Goal: Information Seeking & Learning: Learn about a topic

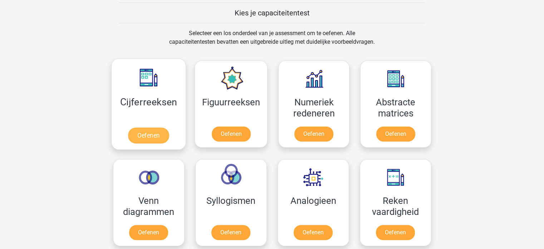
scroll to position [286, 0]
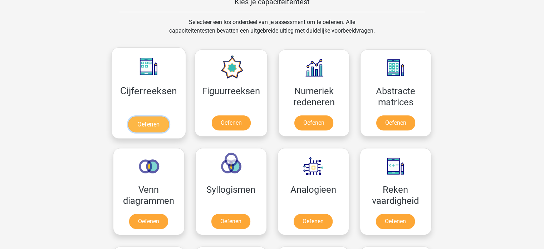
click at [152, 122] on link "Oefenen" at bounding box center [148, 124] width 41 height 16
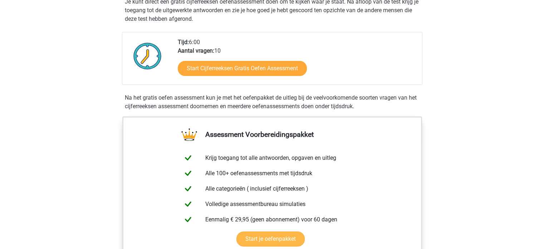
scroll to position [107, 0]
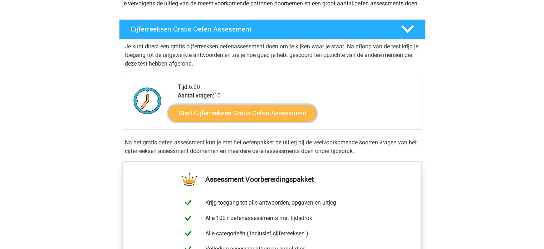
click at [236, 121] on link "Start Cijferreeksen Gratis Oefen Assessment" at bounding box center [242, 112] width 149 height 17
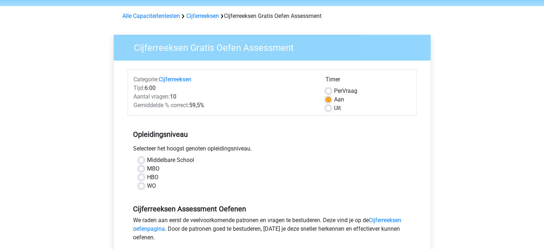
scroll to position [36, 0]
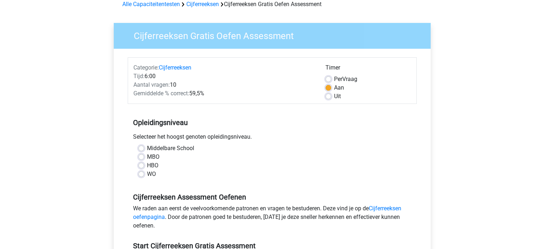
click at [147, 155] on label "MBO" at bounding box center [153, 156] width 13 height 9
click at [141, 155] on input "MBO" at bounding box center [142, 155] width 6 height 7
radio input "true"
click at [147, 147] on label "Middelbare School" at bounding box center [170, 148] width 47 height 9
click at [142, 147] on input "Middelbare School" at bounding box center [142, 147] width 6 height 7
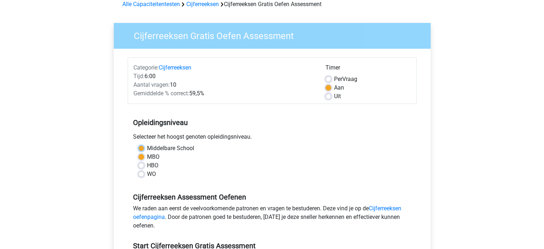
radio input "true"
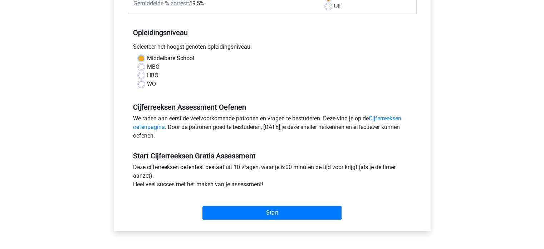
scroll to position [143, 0]
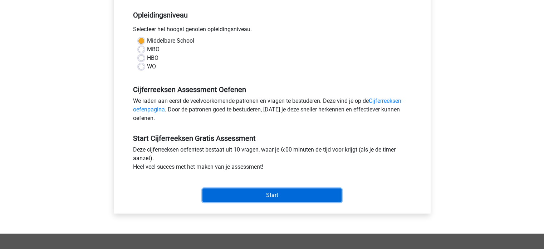
click at [265, 195] on input "Start" at bounding box center [272, 195] width 139 height 14
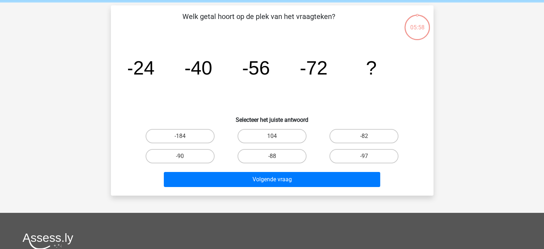
scroll to position [36, 0]
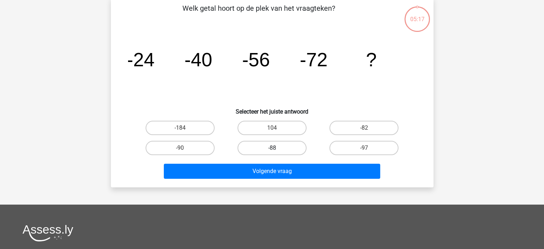
click at [296, 149] on label "-88" at bounding box center [272, 148] width 69 height 14
click at [277, 149] on input "-88" at bounding box center [274, 150] width 5 height 5
radio input "true"
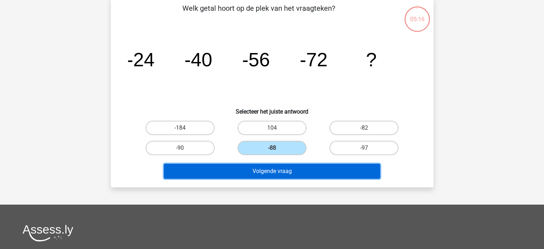
click at [299, 169] on button "Volgende vraag" at bounding box center [272, 171] width 217 height 15
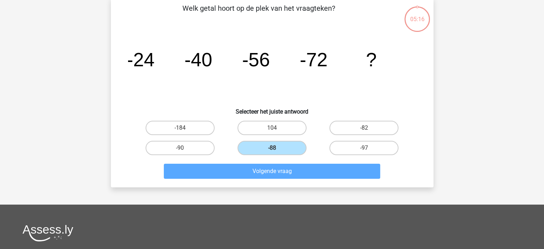
scroll to position [33, 0]
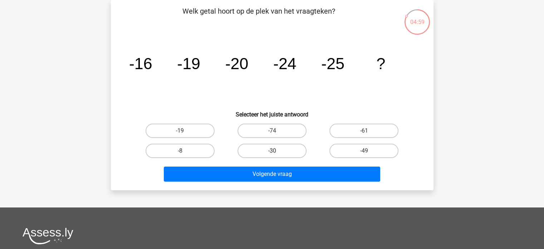
click at [264, 149] on label "-30" at bounding box center [272, 151] width 69 height 14
click at [272, 151] on input "-30" at bounding box center [274, 153] width 5 height 5
radio input "true"
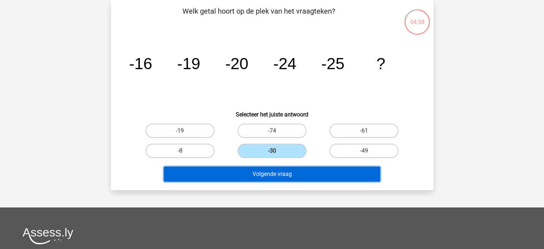
click at [277, 176] on button "Volgende vraag" at bounding box center [272, 173] width 217 height 15
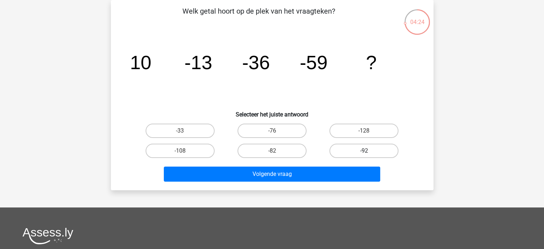
click at [367, 149] on label "-92" at bounding box center [364, 151] width 69 height 14
click at [367, 151] on input "-92" at bounding box center [366, 153] width 5 height 5
radio input "true"
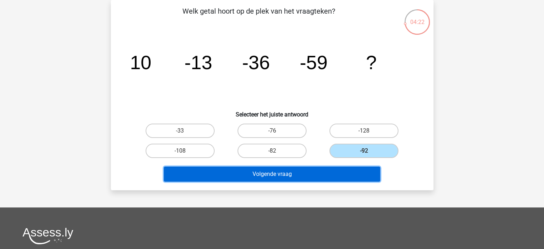
click at [291, 171] on button "Volgende vraag" at bounding box center [272, 173] width 217 height 15
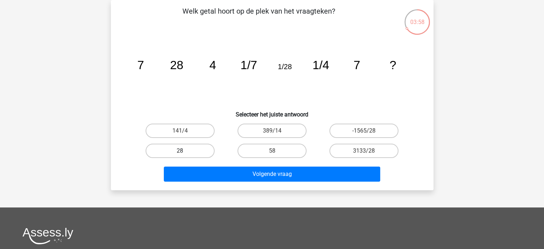
click at [192, 151] on label "28" at bounding box center [180, 151] width 69 height 14
click at [185, 151] on input "28" at bounding box center [182, 153] width 5 height 5
radio input "true"
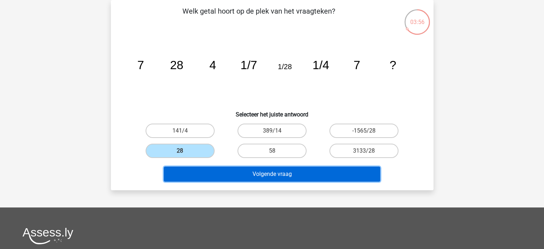
click at [295, 175] on button "Volgende vraag" at bounding box center [272, 173] width 217 height 15
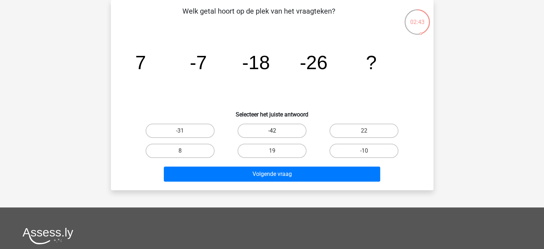
click at [274, 128] on label "-42" at bounding box center [272, 130] width 69 height 14
click at [274, 131] on input "-42" at bounding box center [274, 133] width 5 height 5
radio input "true"
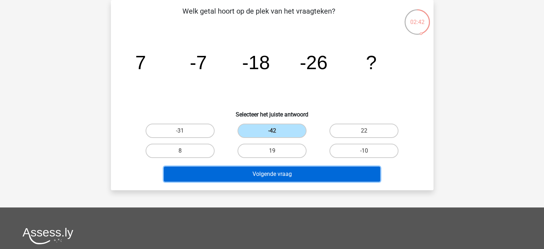
click at [284, 171] on button "Volgende vraag" at bounding box center [272, 173] width 217 height 15
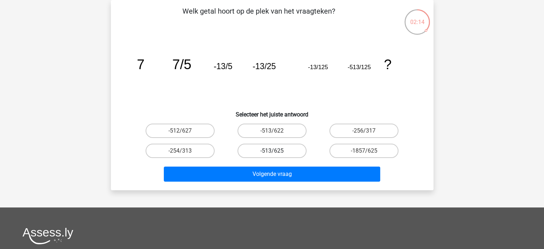
click at [280, 149] on label "-513/625" at bounding box center [272, 151] width 69 height 14
click at [277, 151] on input "-513/625" at bounding box center [274, 153] width 5 height 5
radio input "true"
click at [280, 149] on label "-513/625" at bounding box center [272, 151] width 69 height 14
click at [277, 151] on input "-513/625" at bounding box center [274, 153] width 5 height 5
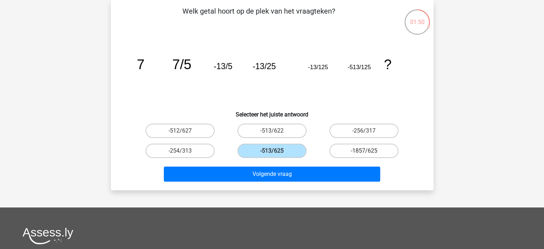
click at [355, 149] on label "-1857/625" at bounding box center [364, 151] width 69 height 14
click at [364, 151] on input "-1857/625" at bounding box center [366, 153] width 5 height 5
radio input "true"
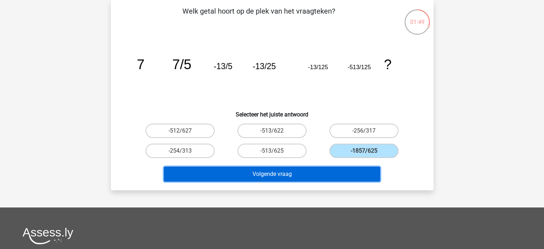
click at [288, 173] on button "Volgende vraag" at bounding box center [272, 173] width 217 height 15
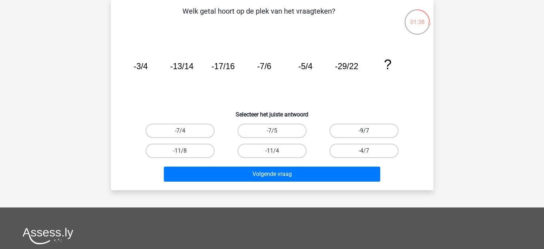
click at [382, 134] on label "-9/7" at bounding box center [364, 130] width 69 height 14
click at [369, 134] on input "-9/7" at bounding box center [366, 133] width 5 height 5
radio input "true"
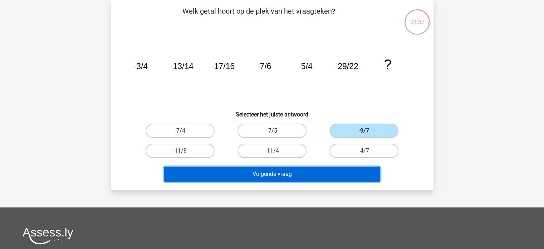
click at [303, 174] on button "Volgende vraag" at bounding box center [272, 173] width 217 height 15
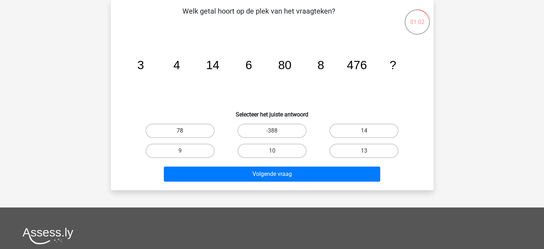
click at [182, 127] on label "78" at bounding box center [180, 130] width 69 height 14
click at [182, 131] on input "78" at bounding box center [182, 133] width 5 height 5
radio input "true"
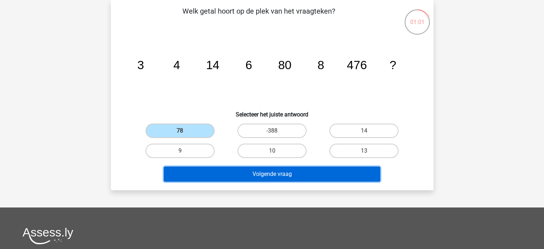
click at [278, 174] on button "Volgende vraag" at bounding box center [272, 173] width 217 height 15
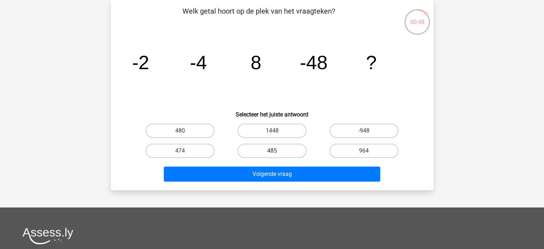
click at [288, 147] on label "485" at bounding box center [272, 151] width 69 height 14
click at [277, 151] on input "485" at bounding box center [274, 153] width 5 height 5
radio input "true"
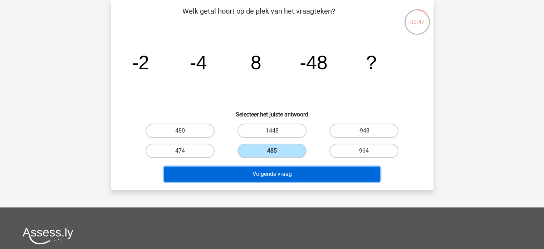
click at [291, 170] on button "Volgende vraag" at bounding box center [272, 173] width 217 height 15
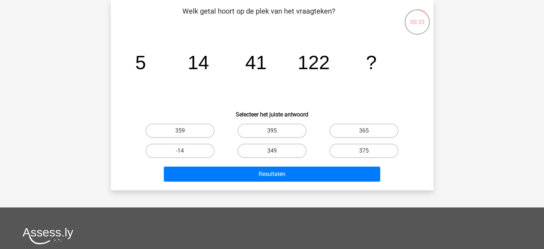
click at [366, 153] on input "375" at bounding box center [366, 153] width 5 height 5
radio input "true"
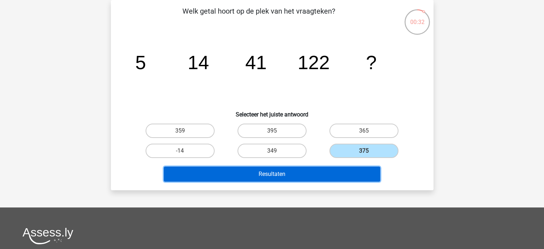
click at [309, 171] on button "Resultaten" at bounding box center [272, 173] width 217 height 15
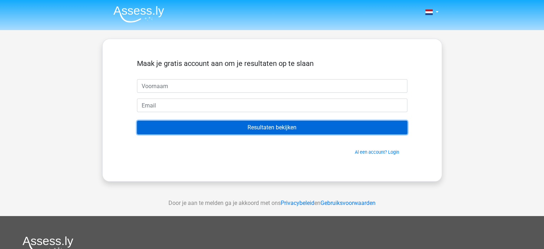
click at [304, 126] on input "Resultaten bekijken" at bounding box center [272, 128] width 271 height 14
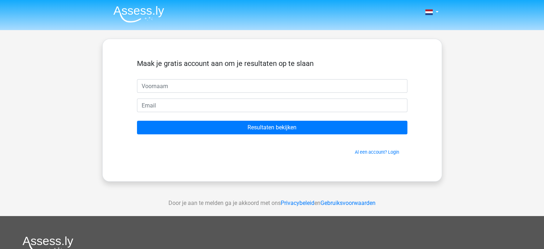
click at [270, 78] on div "Maak je gratis account aan om je resultaten op te slaan" at bounding box center [272, 69] width 271 height 20
